Goal: Task Accomplishment & Management: Manage account settings

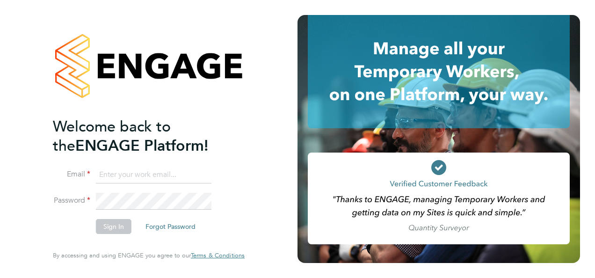
type input "[PERSON_NAME][EMAIL_ADDRESS][DOMAIN_NAME]"
click at [115, 229] on button "Sign In" at bounding box center [114, 226] width 36 height 15
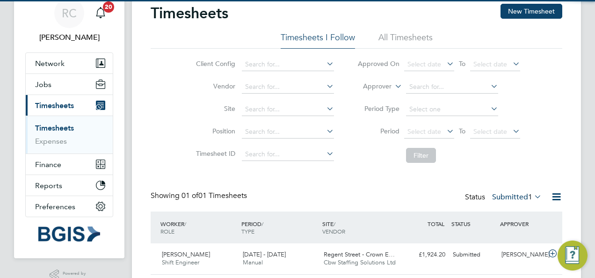
scroll to position [67, 0]
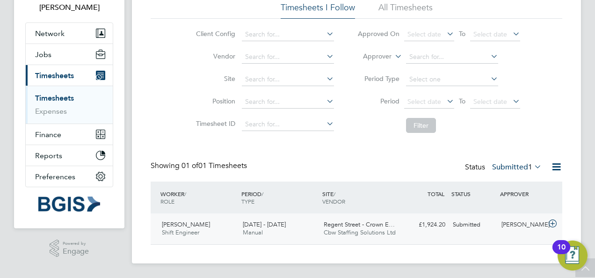
click at [271, 223] on span "13 - 19 Sep 2025" at bounding box center [264, 224] width 43 height 8
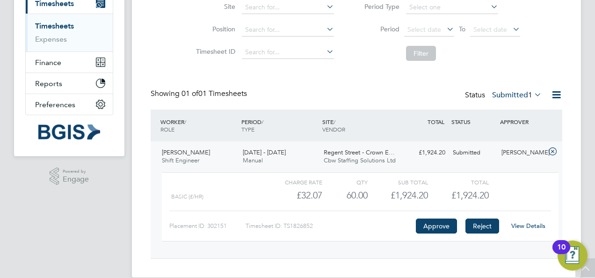
scroll to position [153, 0]
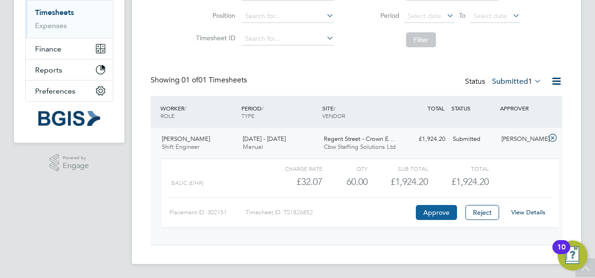
click at [430, 208] on button "Approve" at bounding box center [436, 212] width 41 height 15
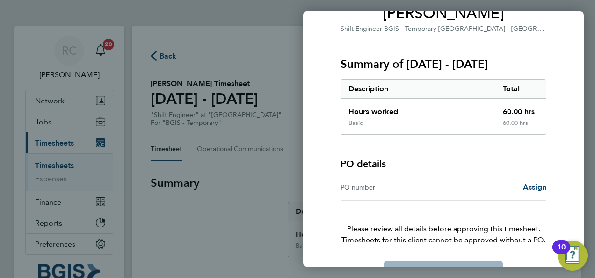
scroll to position [116, 0]
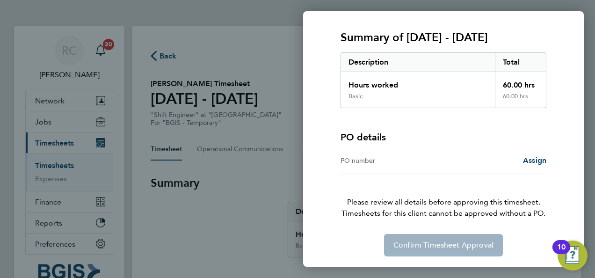
click at [374, 157] on div "PO number" at bounding box center [391, 160] width 103 height 11
click at [530, 156] on span "Assign" at bounding box center [534, 160] width 23 height 9
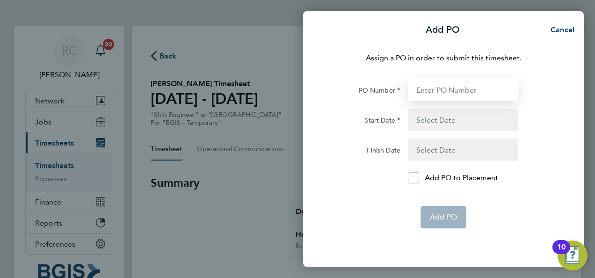
click at [433, 88] on input "PO Number" at bounding box center [463, 90] width 110 height 22
paste input "PSP2509230070"
type input "PSP2509230070"
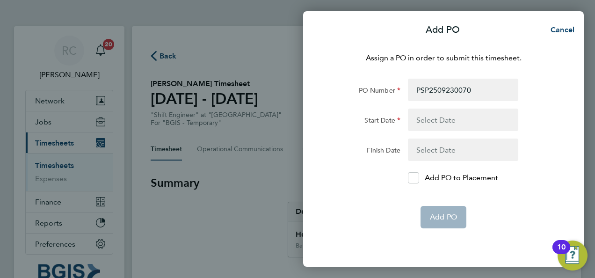
click at [432, 123] on button "button" at bounding box center [463, 119] width 110 height 22
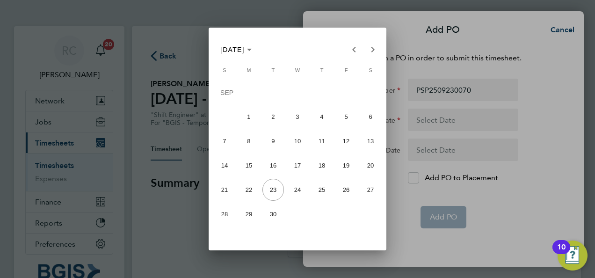
click at [376, 143] on span "13" at bounding box center [371, 141] width 22 height 22
type input "13 Sep 25"
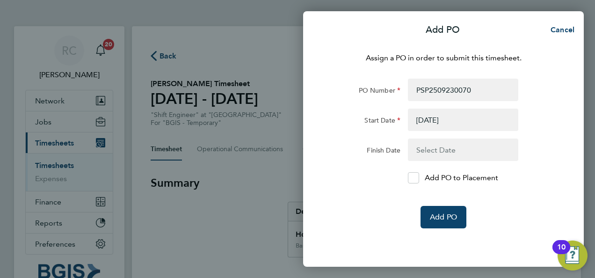
click at [431, 149] on button "button" at bounding box center [463, 149] width 110 height 22
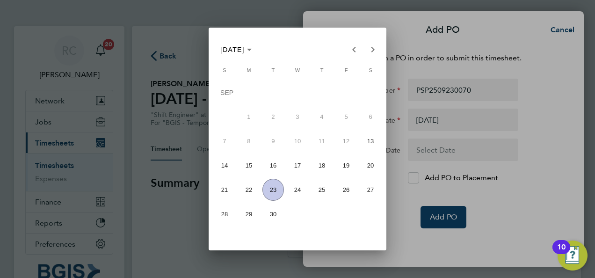
click at [344, 167] on span "19" at bounding box center [346, 165] width 22 height 22
type input "19 Sep 25"
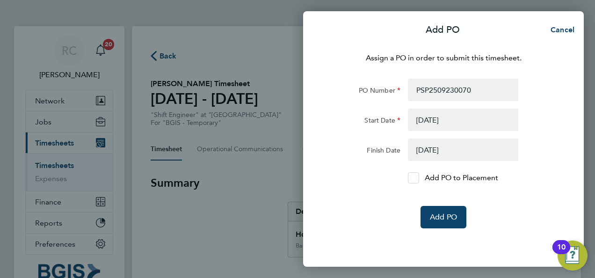
click at [411, 177] on icon at bounding box center [413, 178] width 7 height 6
click at [417, 178] on input "Add PO to Placement" at bounding box center [417, 178] width 0 height 0
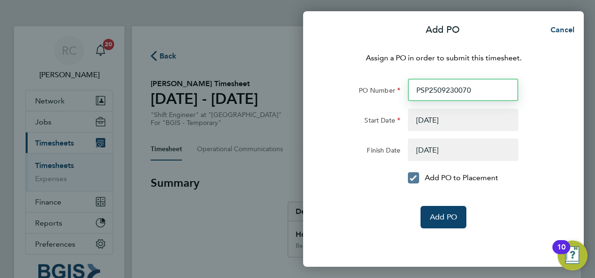
click at [455, 92] on input "PSP2509230070" at bounding box center [463, 90] width 110 height 22
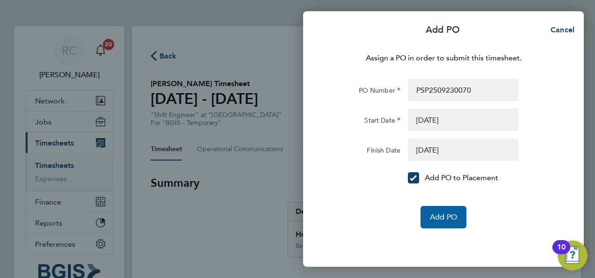
click at [435, 213] on span "Add PO" at bounding box center [443, 216] width 27 height 9
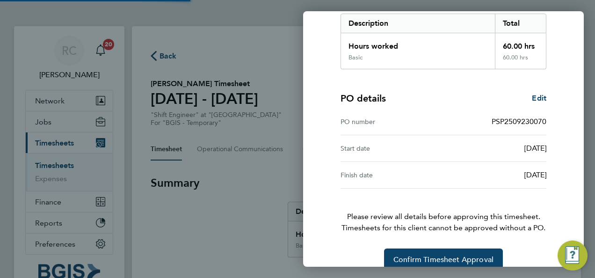
scroll to position [169, 0]
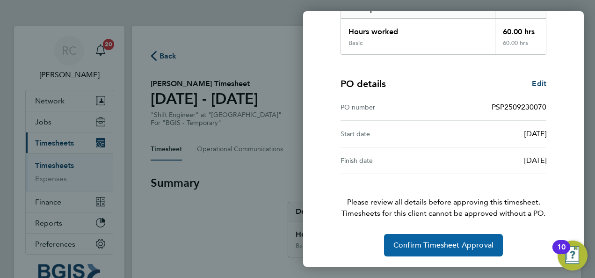
click at [461, 234] on button "Confirm Timesheet Approval" at bounding box center [443, 245] width 119 height 22
